Goal: Task Accomplishment & Management: Complete application form

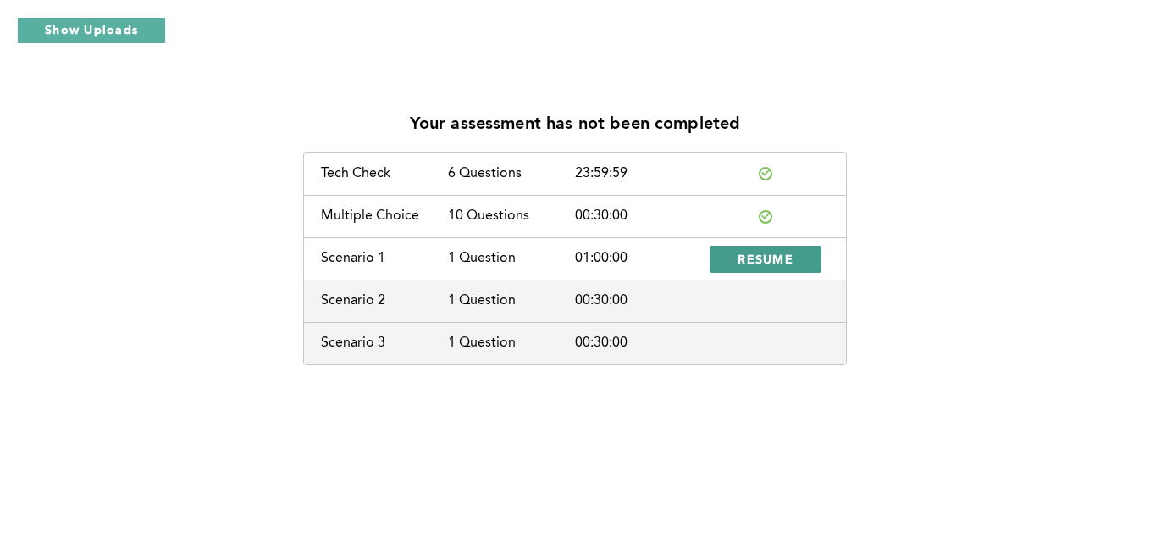
click at [778, 259] on span "RESUME" at bounding box center [765, 259] width 56 height 16
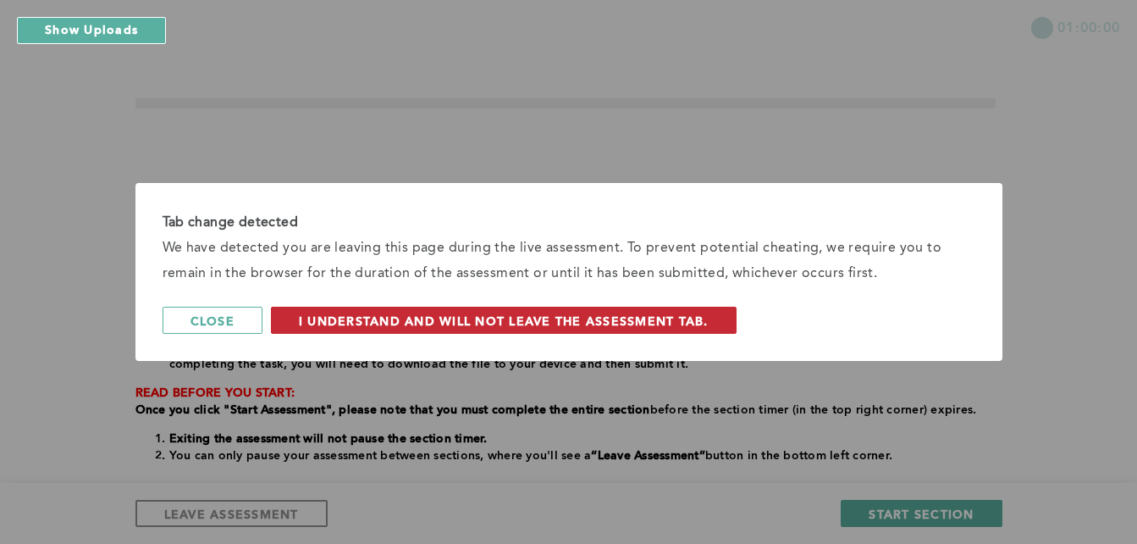
click at [656, 316] on span "I understand and will not leave the assessment tab." at bounding box center [504, 320] width 410 height 16
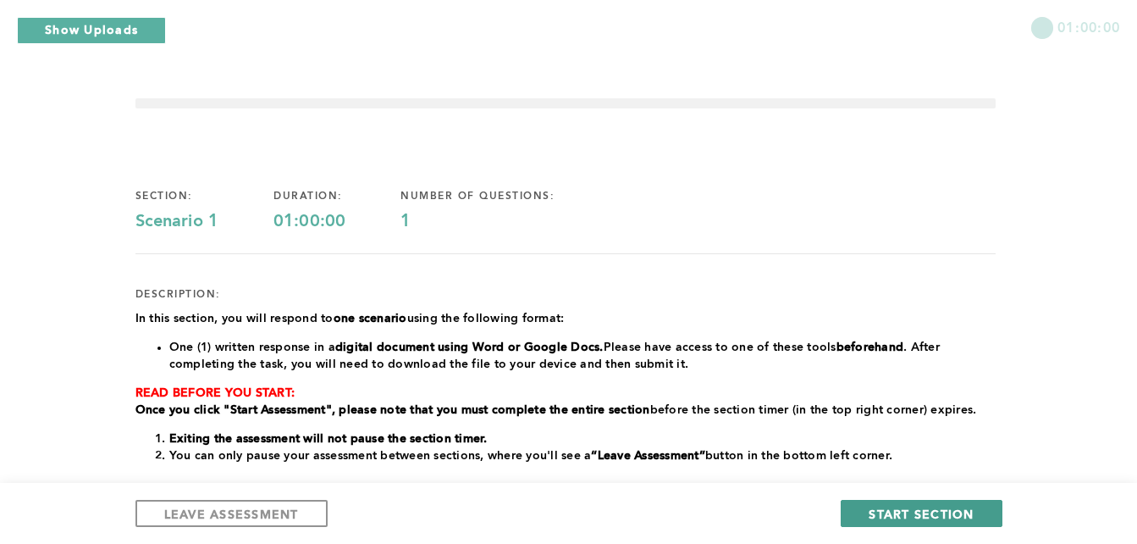
click at [926, 513] on span "START SECTION" at bounding box center [921, 513] width 105 height 16
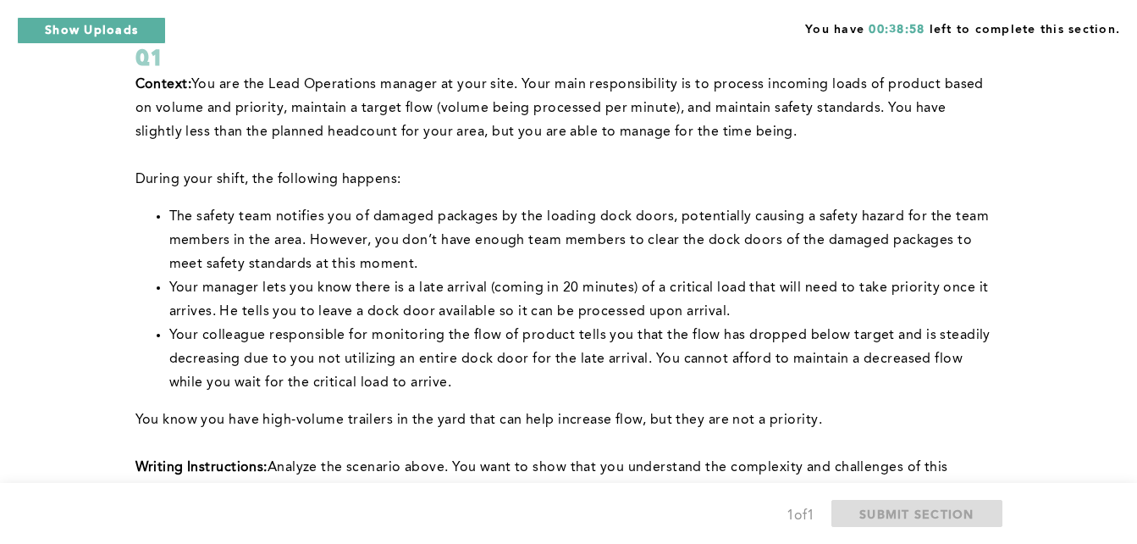
scroll to position [119, 0]
click at [907, 174] on p "﻿During your shift, the following happens:" at bounding box center [565, 180] width 860 height 24
click at [718, 229] on li "The safety team notifies you of damaged packages by the loading dock doors, pot…" at bounding box center [582, 241] width 826 height 71
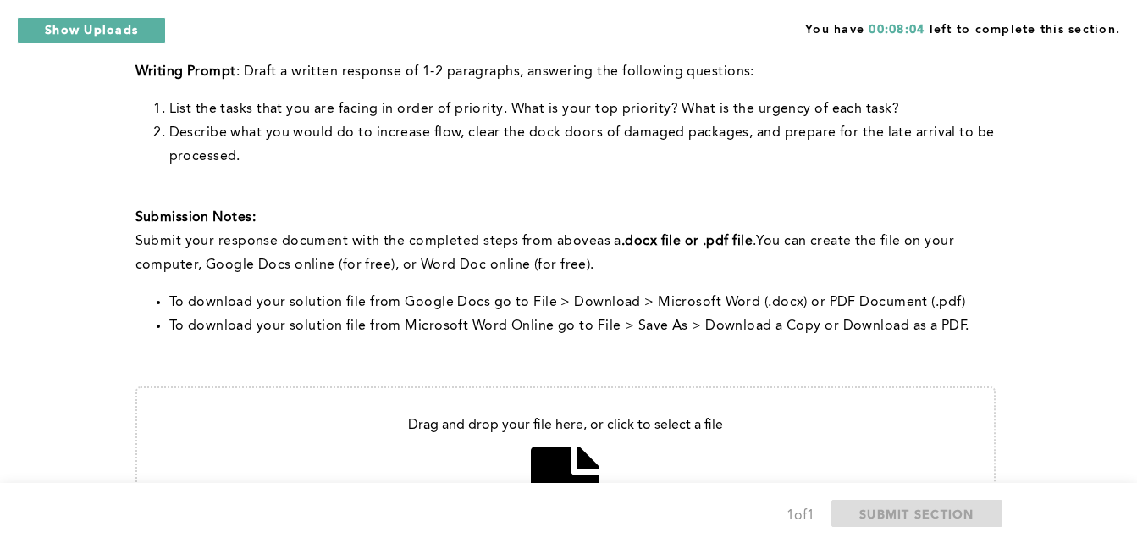
scroll to position [748, 0]
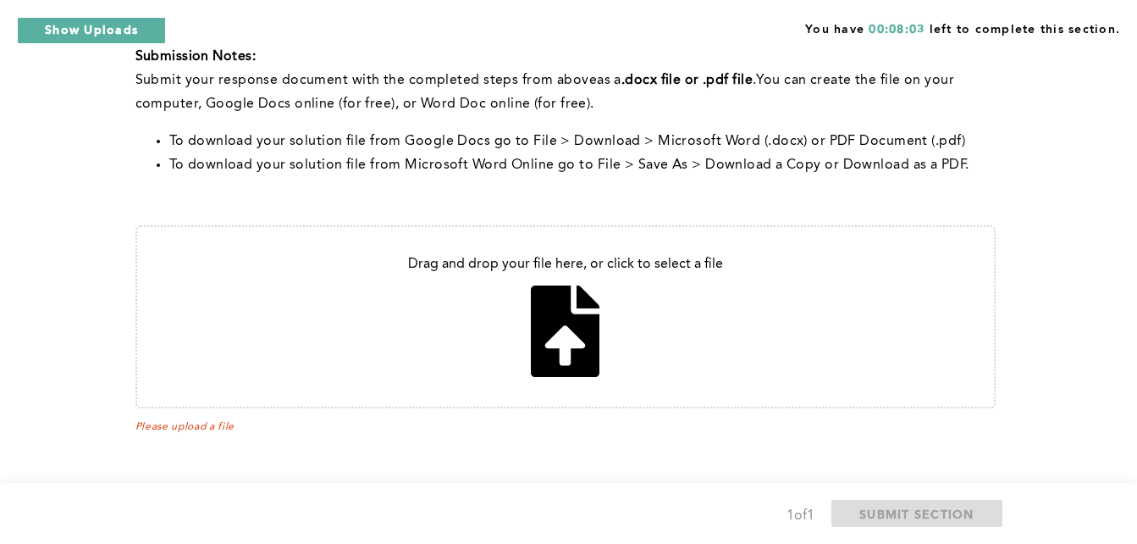
click at [603, 337] on input "file" at bounding box center [565, 317] width 857 height 180
type input "C:\fakepath\lead ops.pdf"
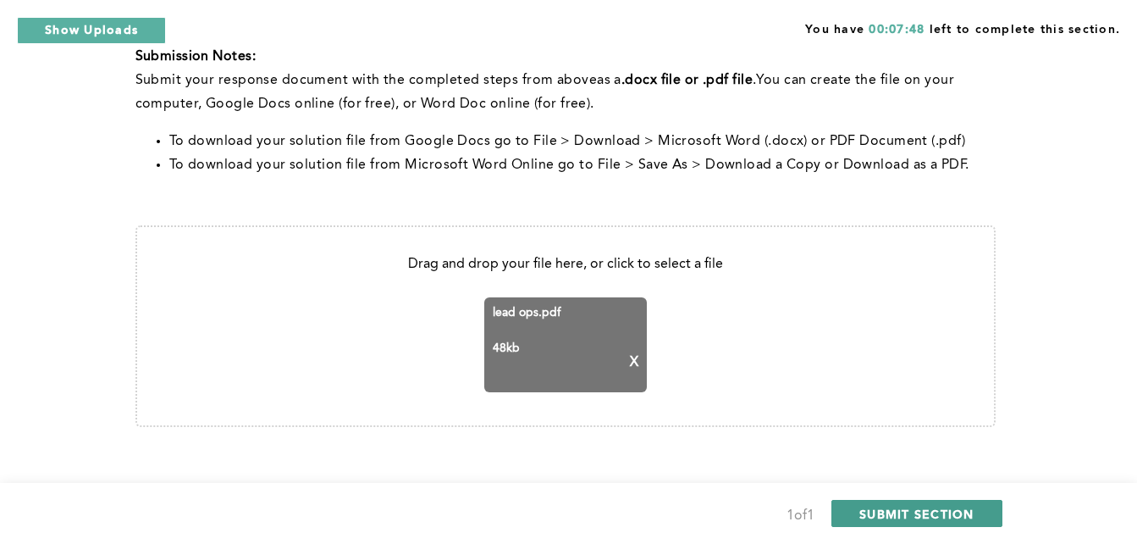
click at [885, 509] on span "SUBMIT SECTION" at bounding box center [916, 513] width 115 height 16
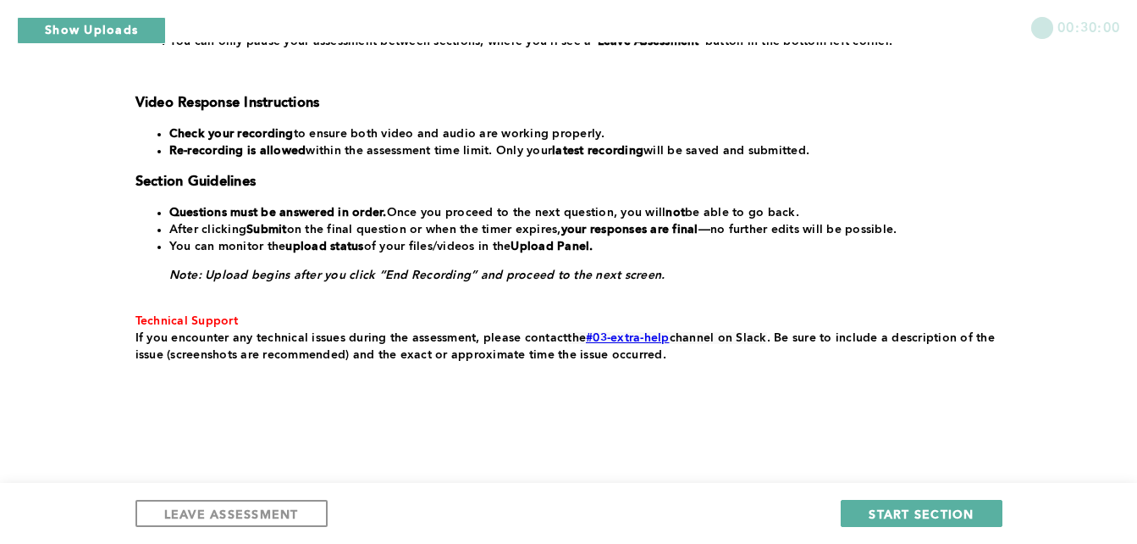
scroll to position [400, 0]
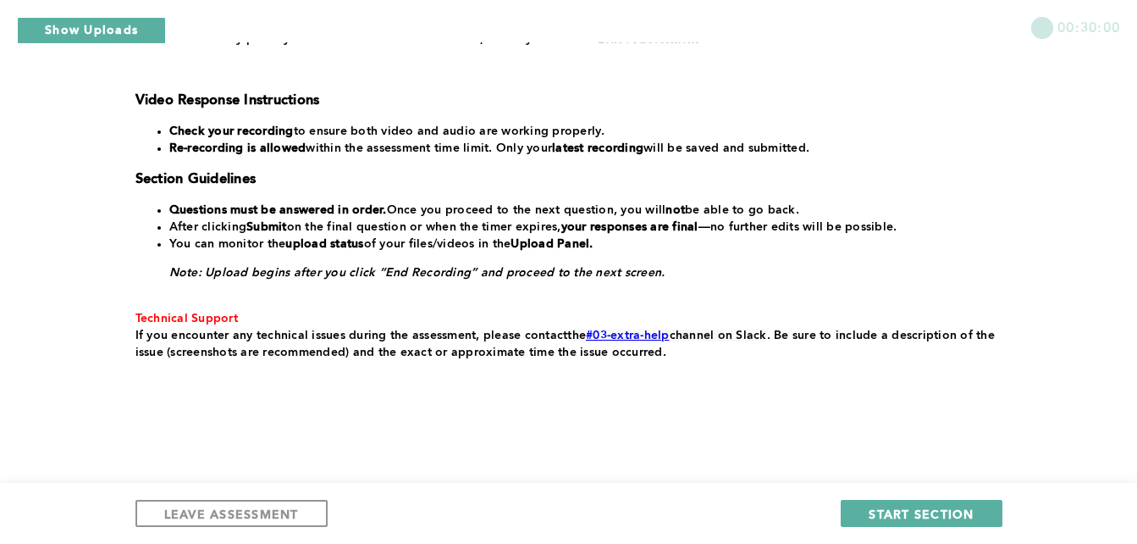
click at [885, 509] on span "START SECTION" at bounding box center [921, 513] width 105 height 16
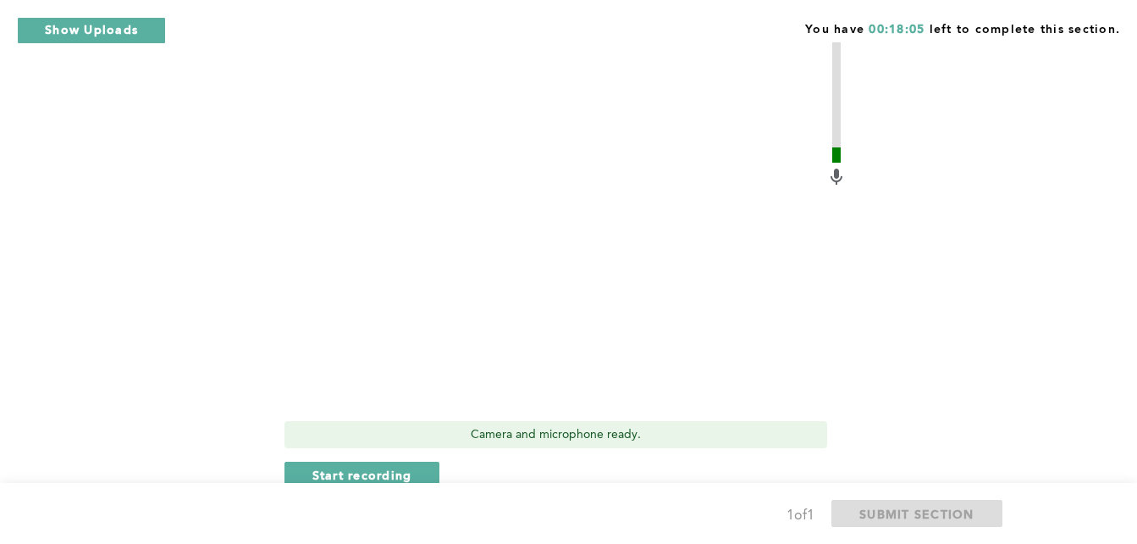
scroll to position [624, 0]
click at [375, 473] on span "Start recording" at bounding box center [362, 474] width 100 height 16
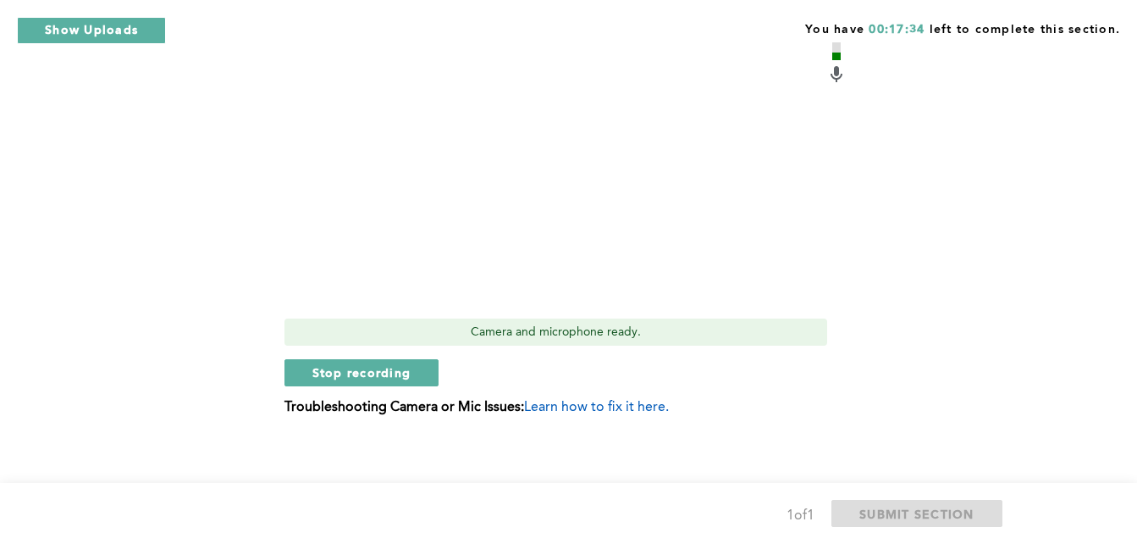
scroll to position [733, 0]
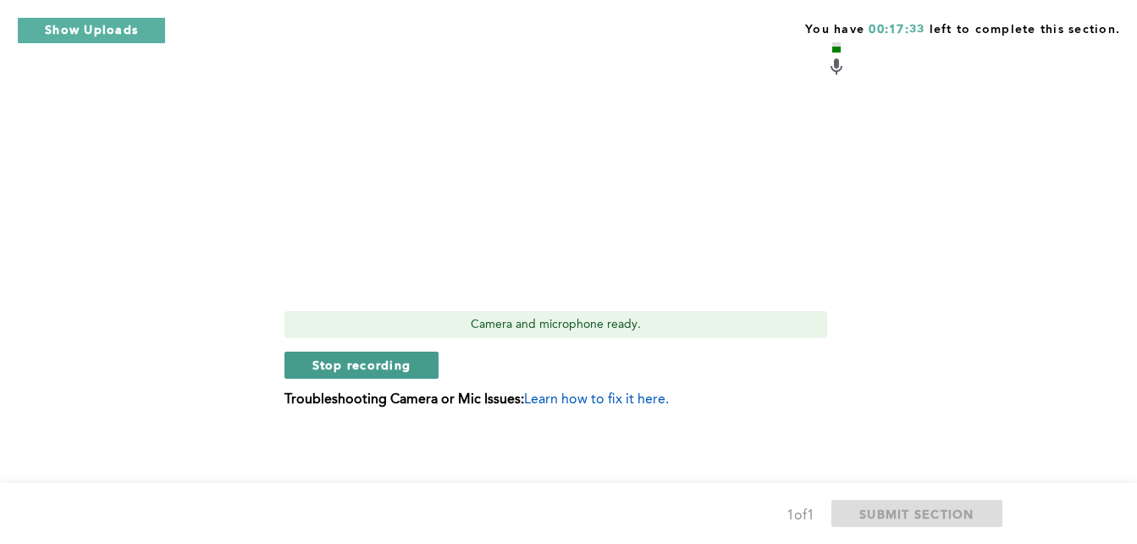
click at [385, 370] on span "Stop recording" at bounding box center [361, 364] width 99 height 16
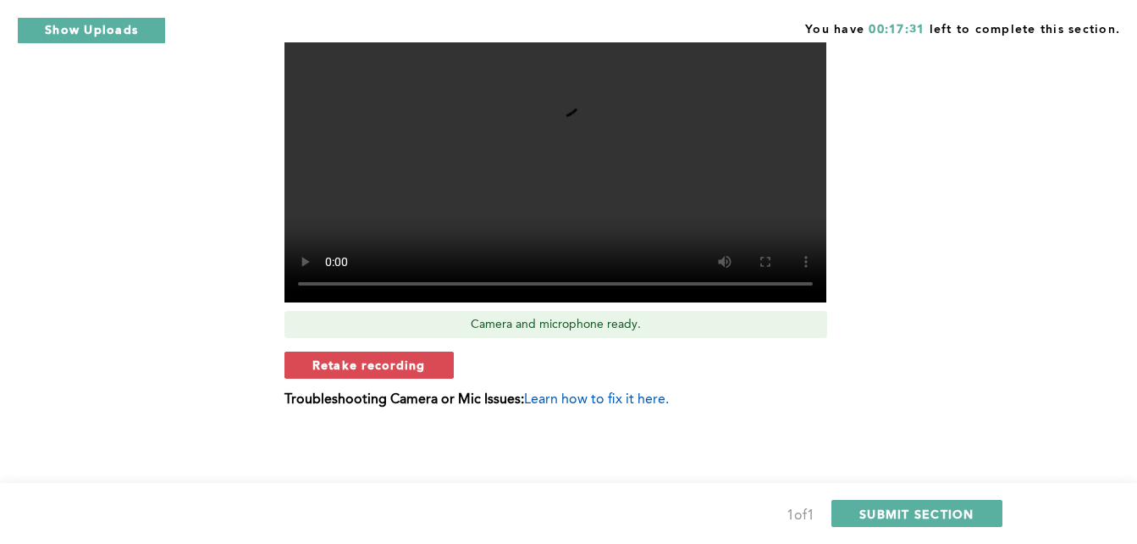
click at [385, 370] on span "Retake recording" at bounding box center [368, 364] width 113 height 16
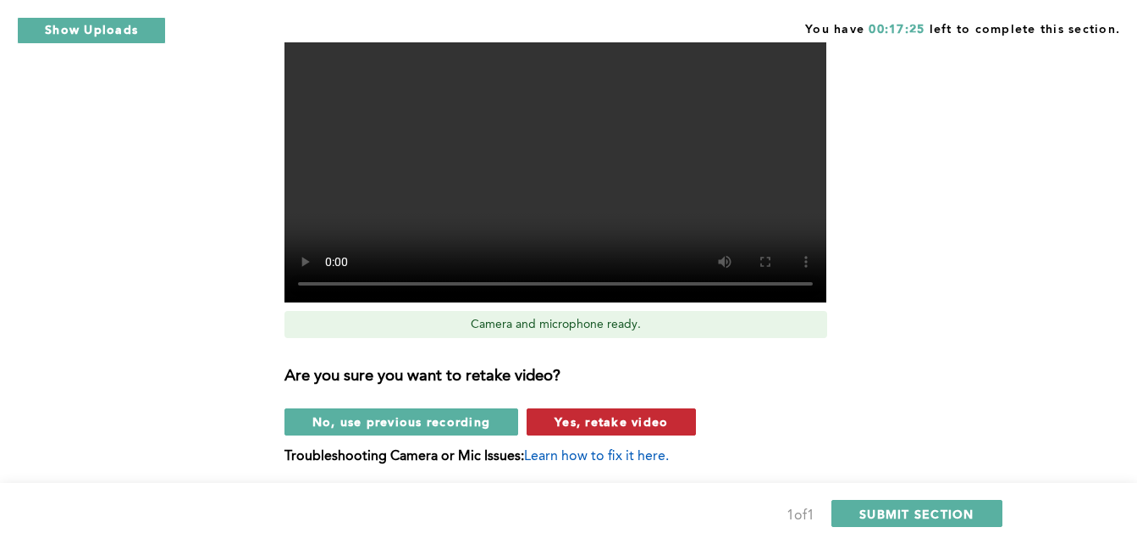
click at [568, 418] on span "Yes, retake video" at bounding box center [611, 421] width 113 height 16
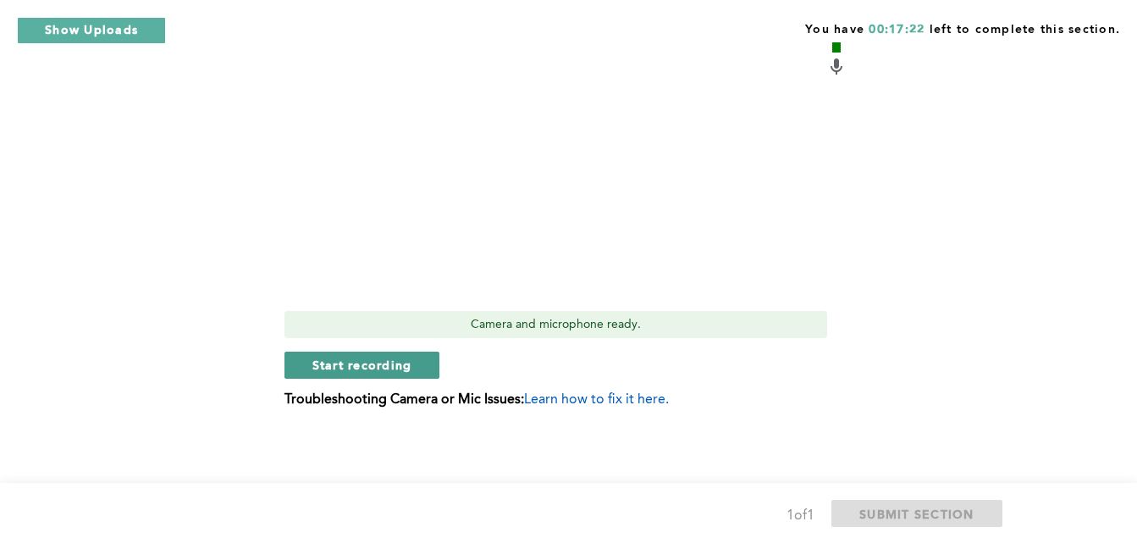
click at [404, 355] on button "Start recording" at bounding box center [362, 364] width 156 height 27
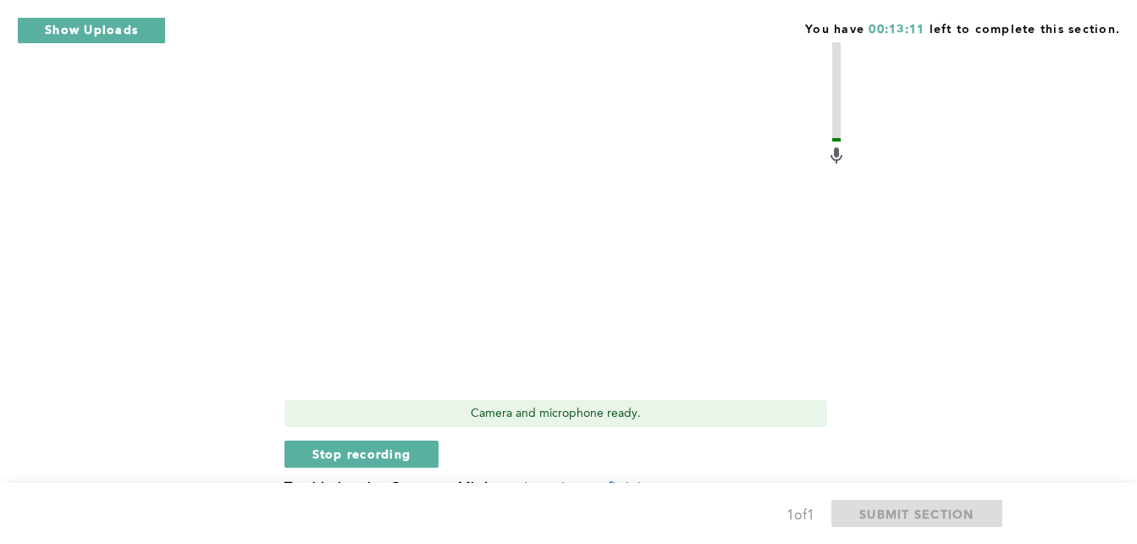
scroll to position [645, 0]
click at [359, 449] on span "Stop recording" at bounding box center [361, 453] width 99 height 16
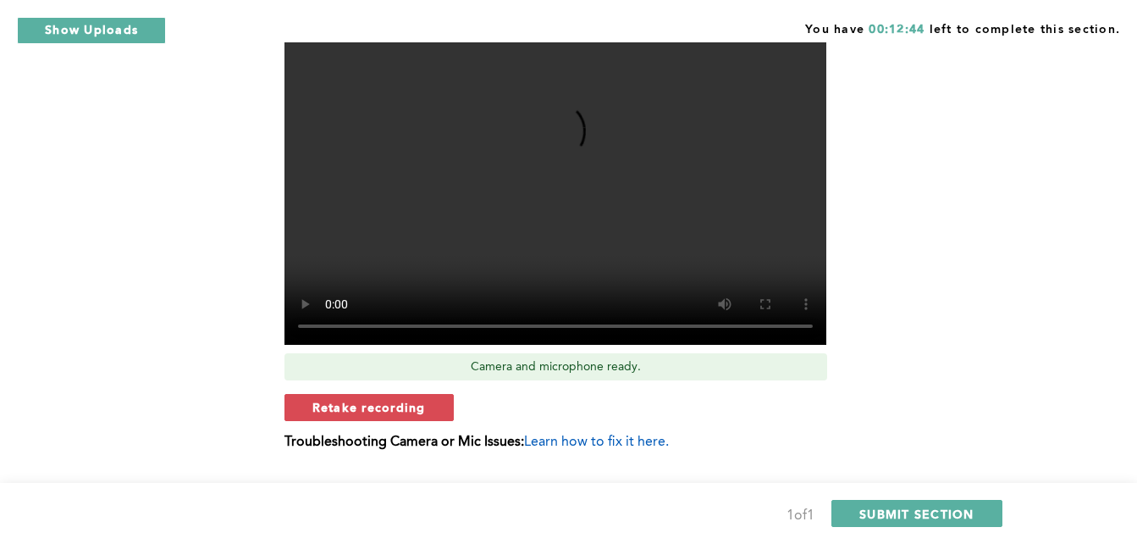
scroll to position [695, 0]
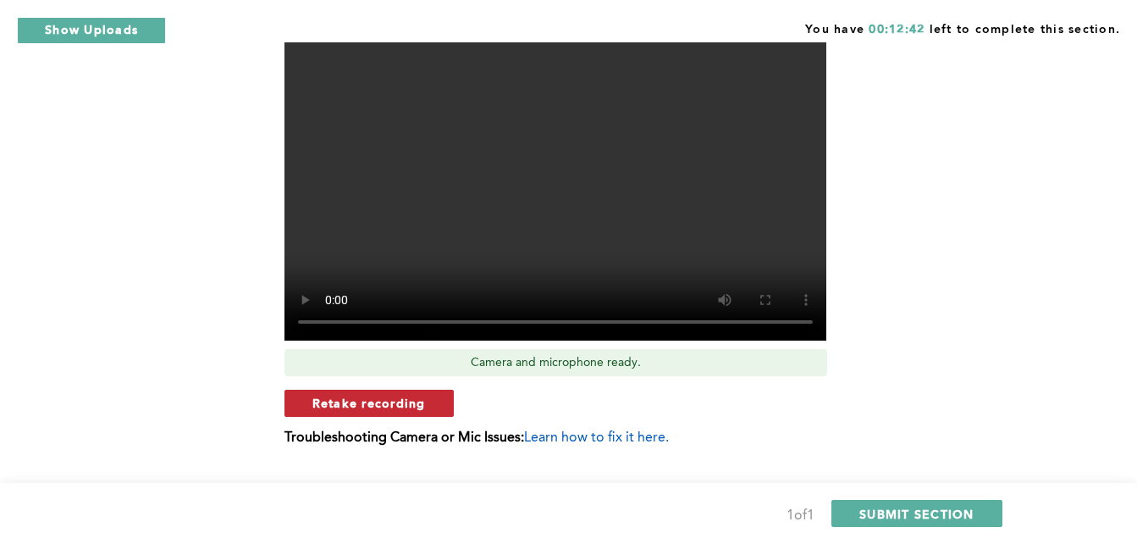
click at [370, 406] on span "Retake recording" at bounding box center [368, 403] width 113 height 16
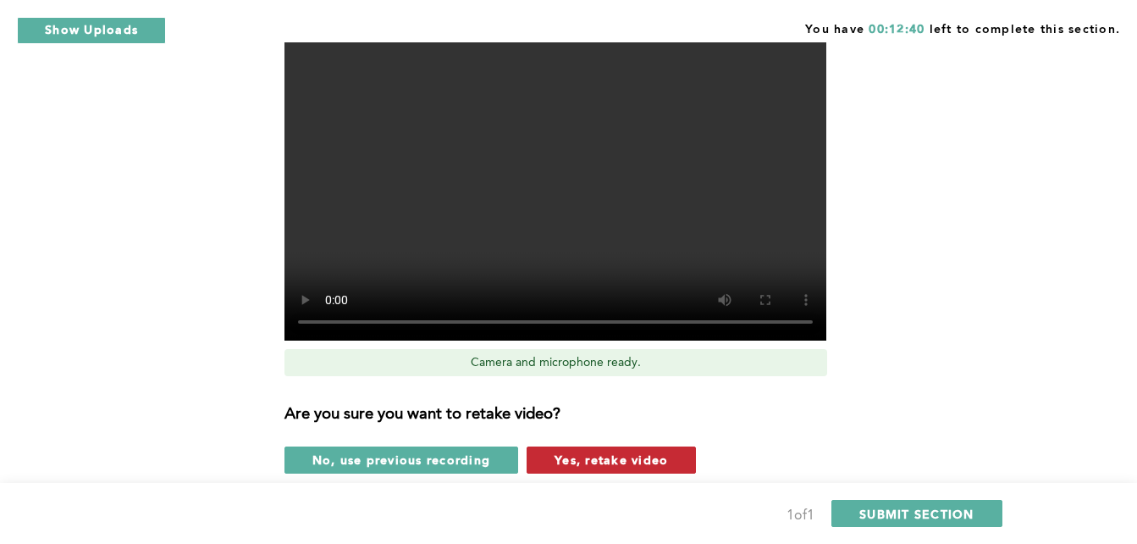
click at [607, 465] on span "Yes, retake video" at bounding box center [611, 459] width 113 height 16
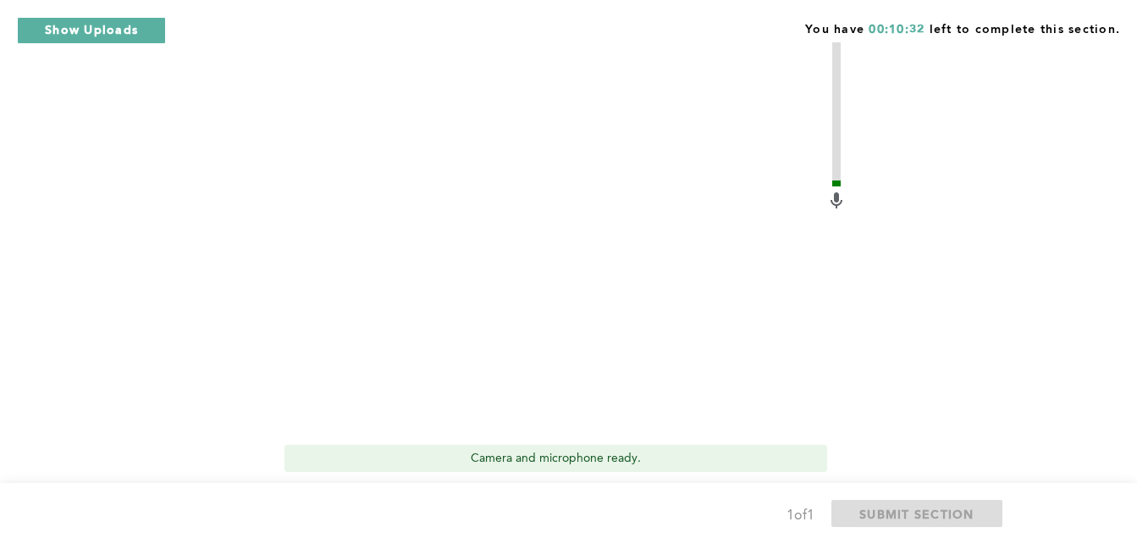
scroll to position [632, 0]
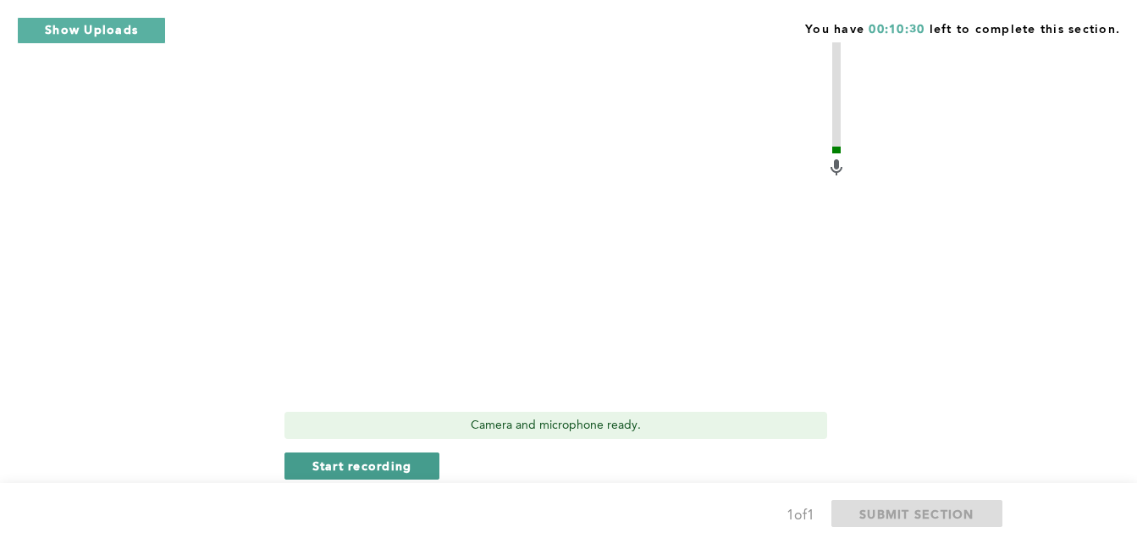
click at [401, 468] on span "Start recording" at bounding box center [362, 465] width 100 height 16
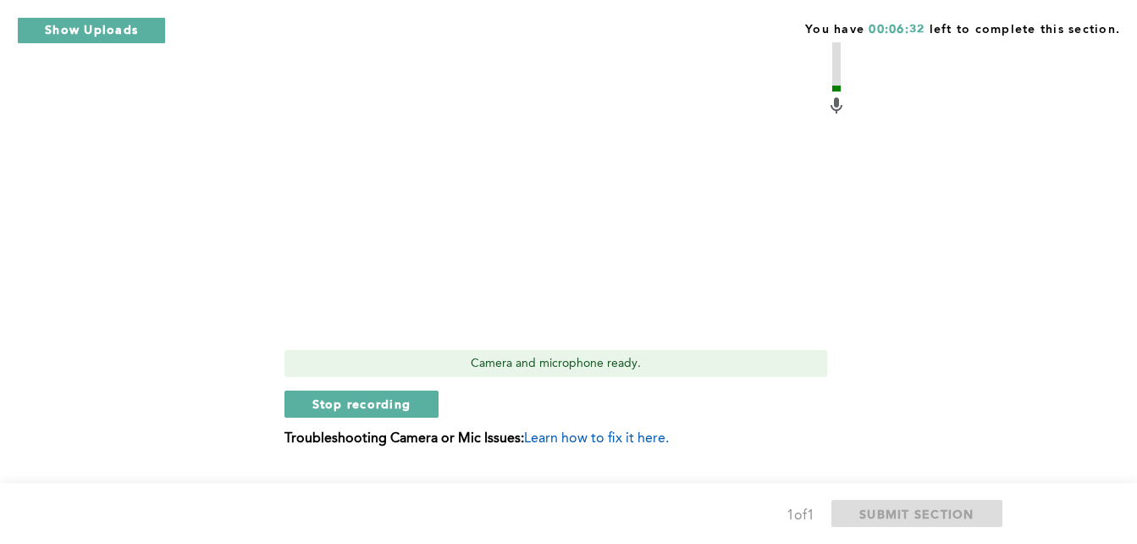
scroll to position [733, 0]
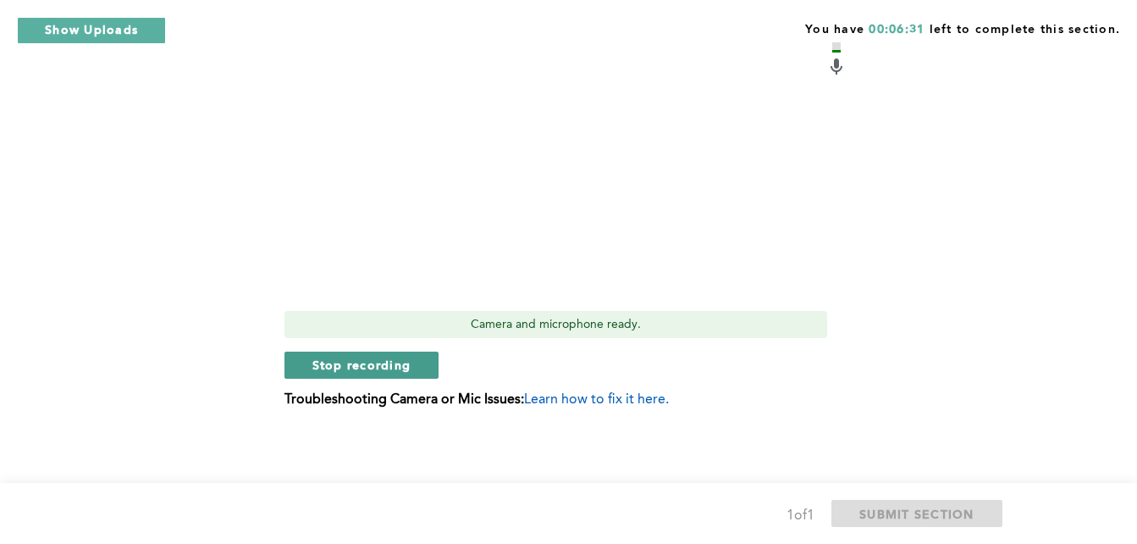
click at [395, 358] on span "Stop recording" at bounding box center [361, 364] width 99 height 16
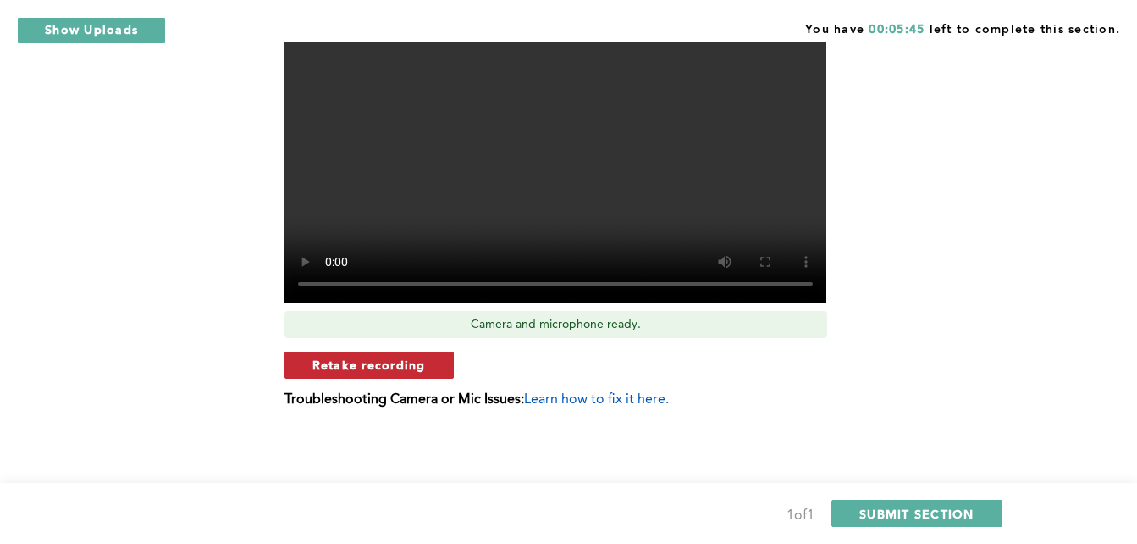
click at [411, 368] on span "Retake recording" at bounding box center [368, 364] width 113 height 16
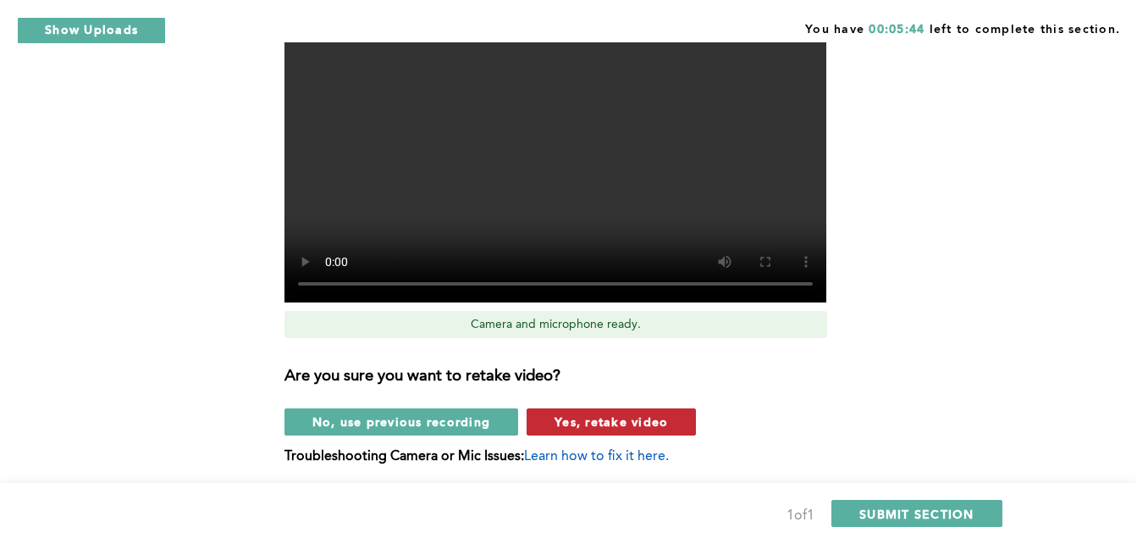
click at [643, 431] on button "Yes, retake video" at bounding box center [611, 421] width 169 height 27
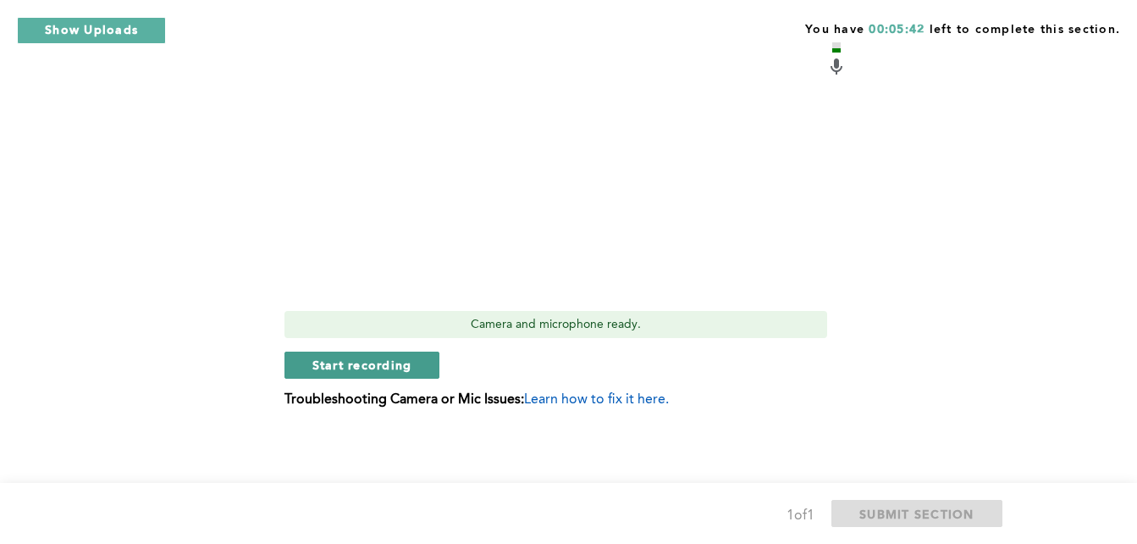
click at [380, 357] on span "Start recording" at bounding box center [362, 364] width 100 height 16
click at [380, 357] on span "Stop recording" at bounding box center [361, 364] width 99 height 16
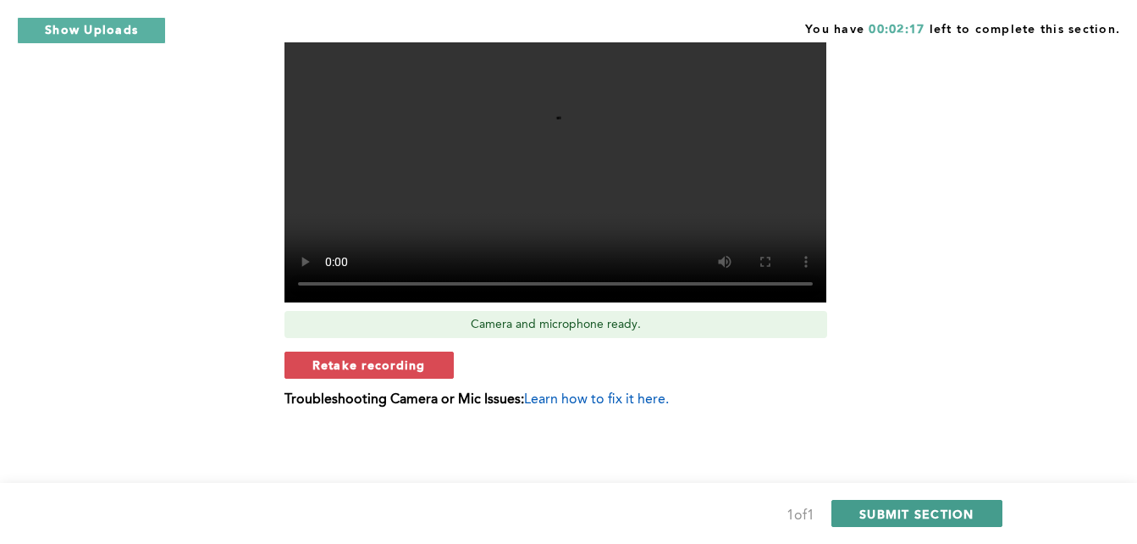
click at [958, 511] on span "SUBMIT SECTION" at bounding box center [916, 513] width 115 height 16
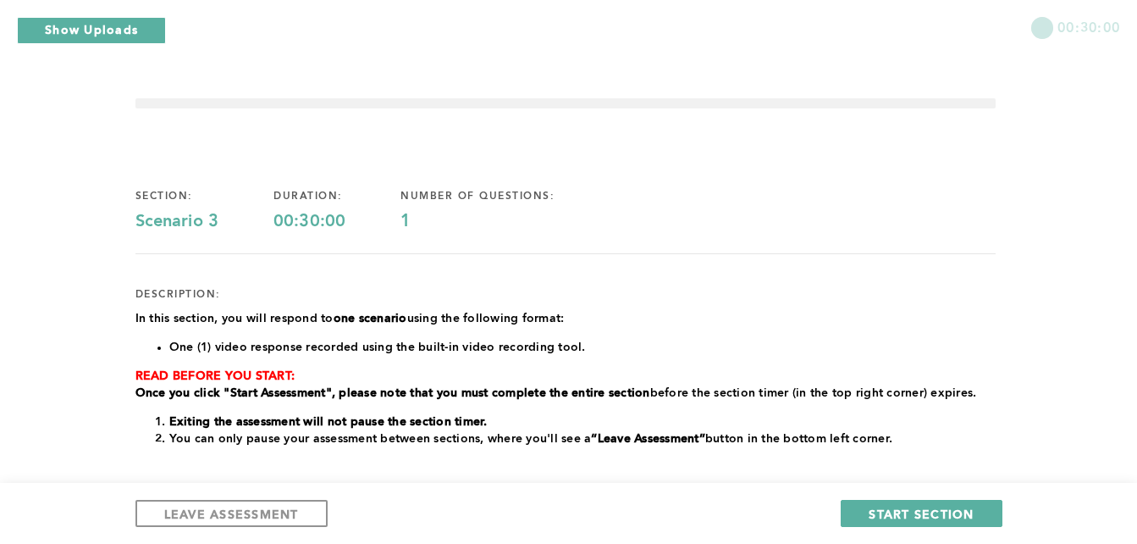
scroll to position [55, 0]
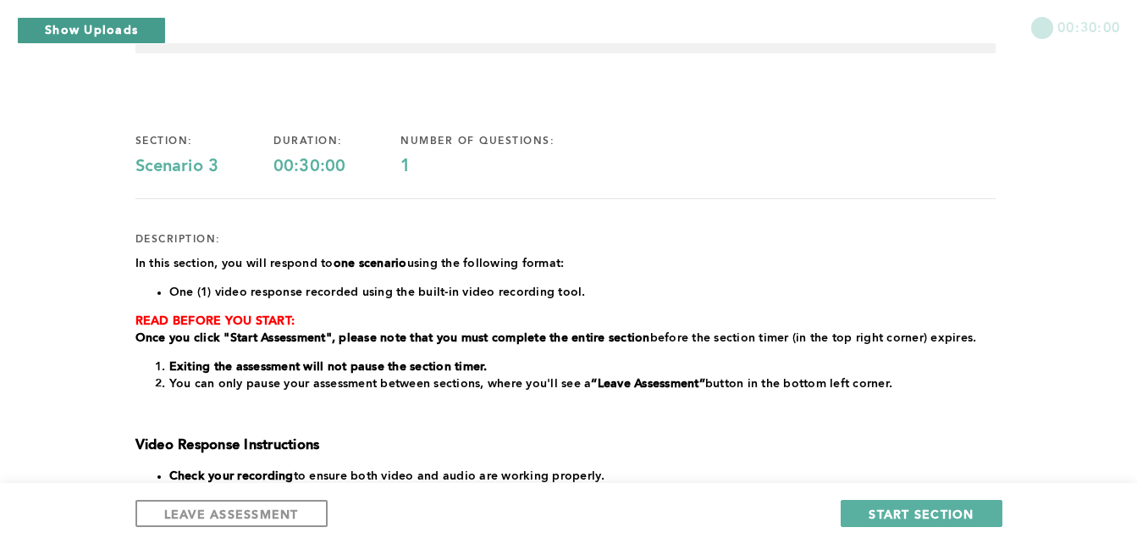
click at [126, 37] on button "Show Uploads" at bounding box center [91, 30] width 149 height 27
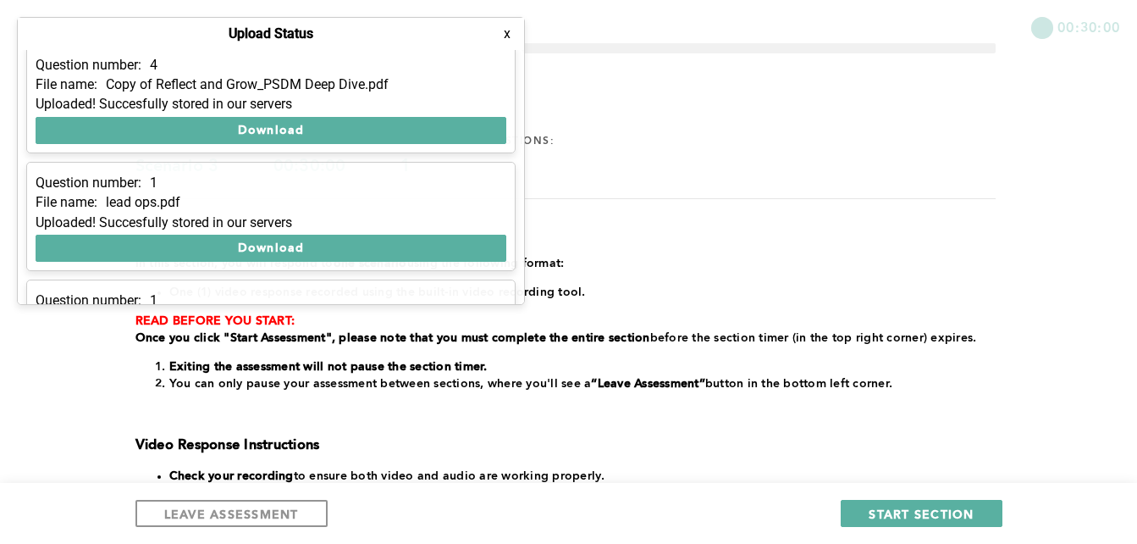
scroll to position [218, 0]
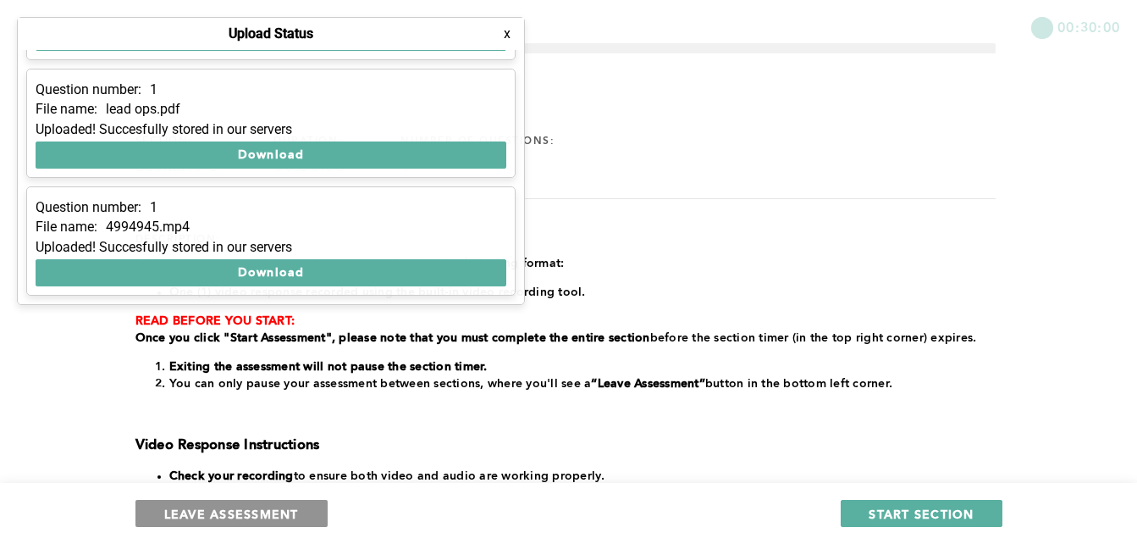
click at [168, 522] on button "LEAVE ASSESSMENT" at bounding box center [231, 513] width 192 height 27
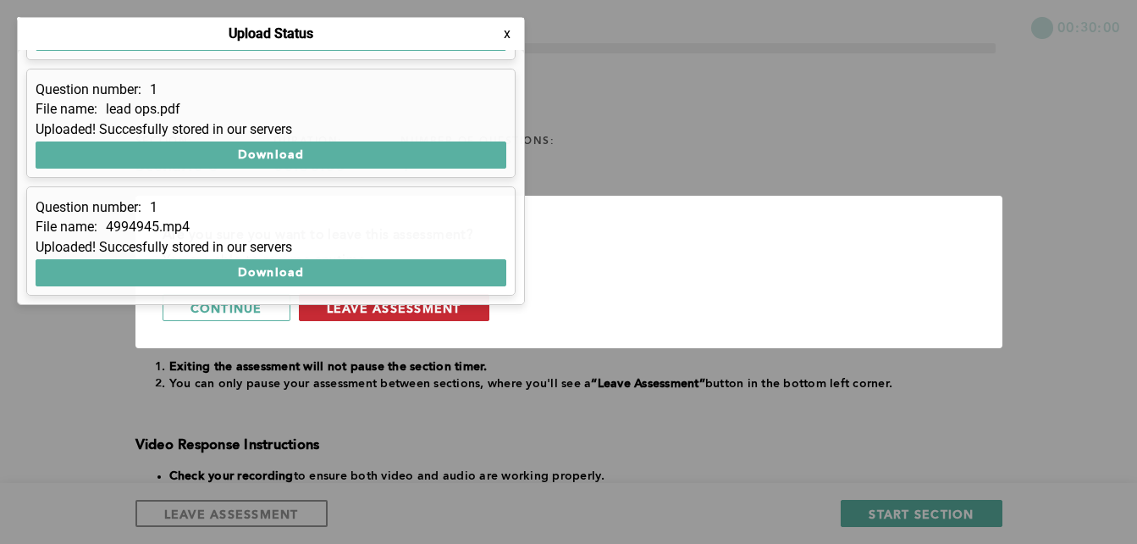
click at [377, 314] on span "leave assessment" at bounding box center [394, 308] width 135 height 16
